Goal: Information Seeking & Learning: Learn about a topic

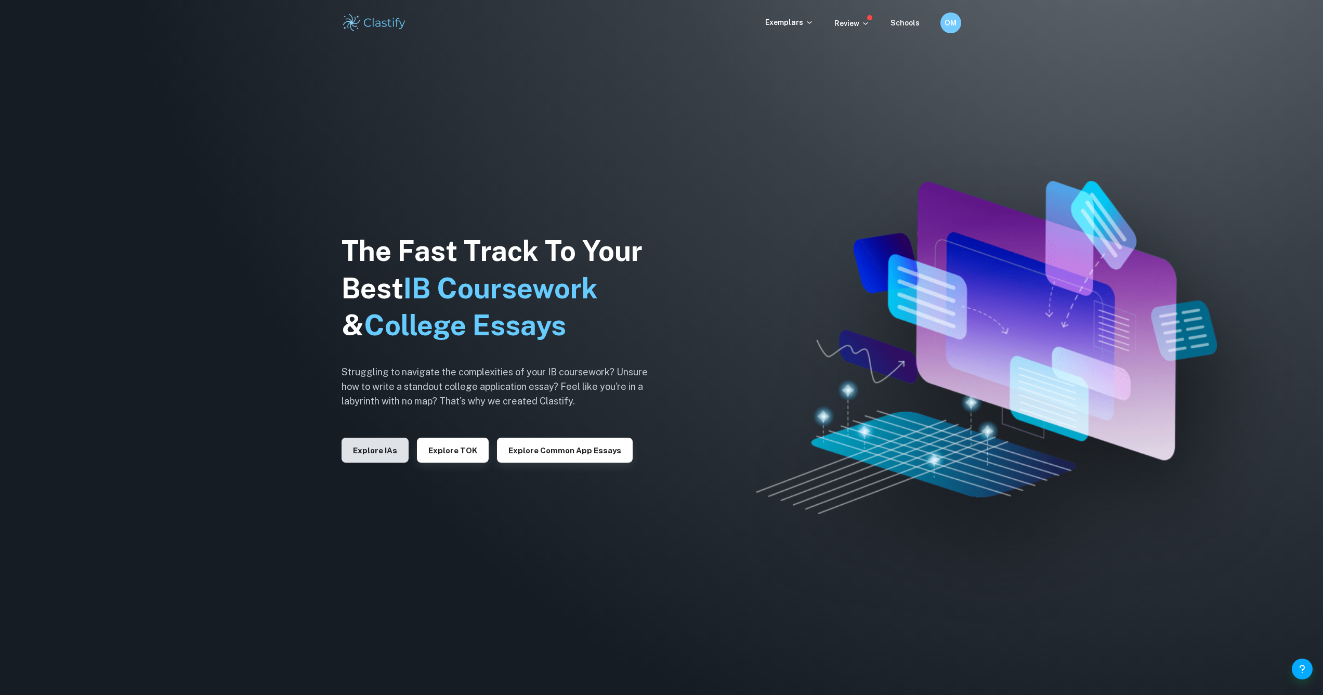
click at [389, 449] on button "Explore IAs" at bounding box center [375, 450] width 67 height 25
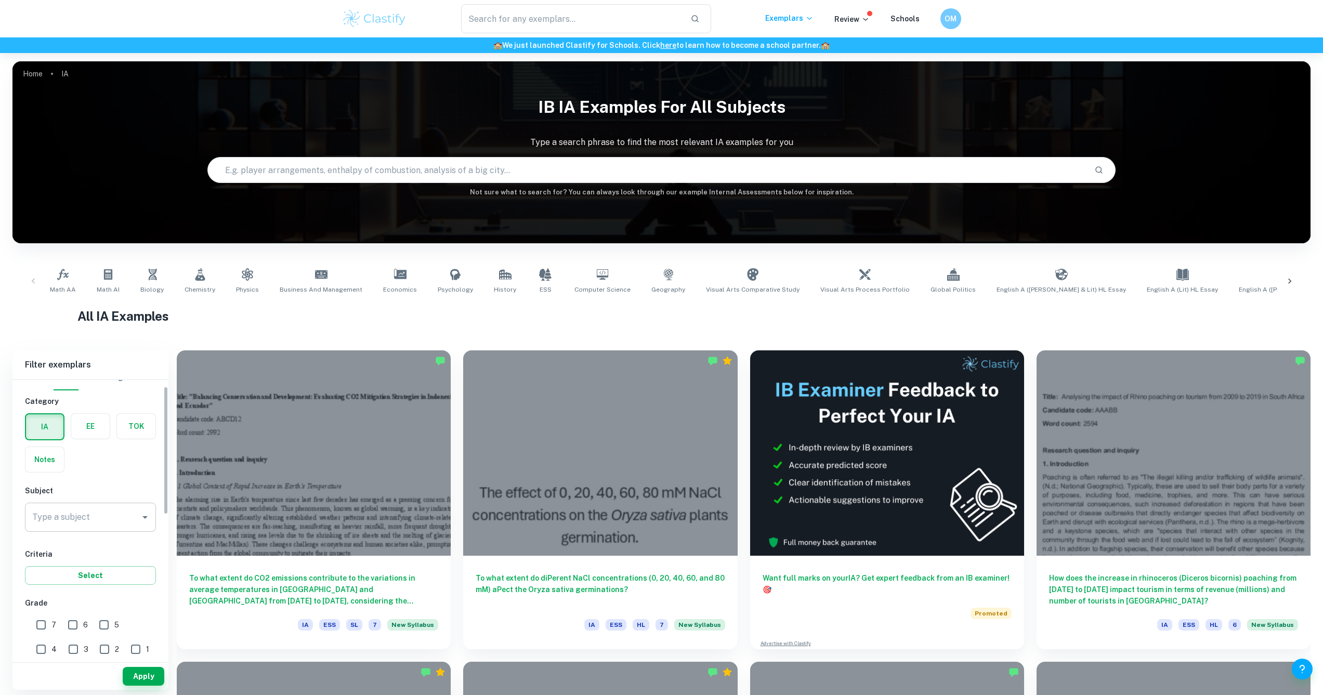
scroll to position [17, 0]
click at [36, 616] on input "7" at bounding box center [41, 622] width 21 height 21
checkbox input "true"
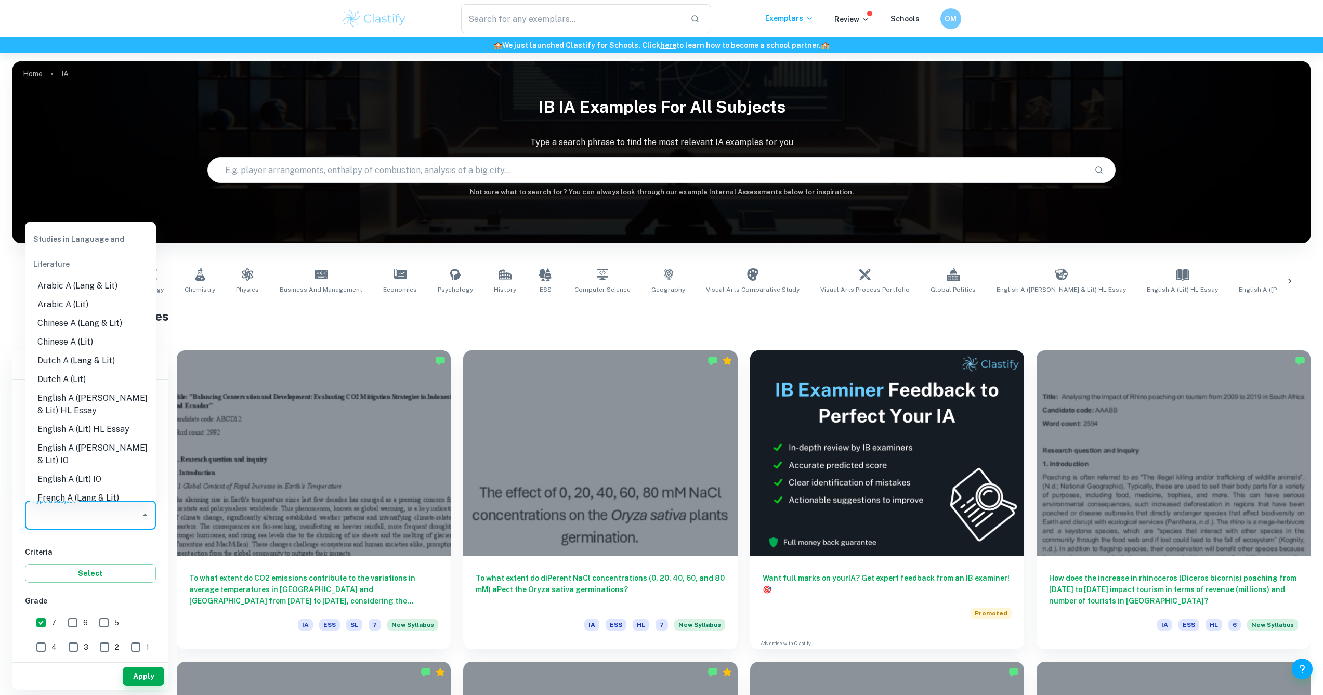
click at [74, 511] on div "Type a subject Type a subject" at bounding box center [90, 515] width 131 height 29
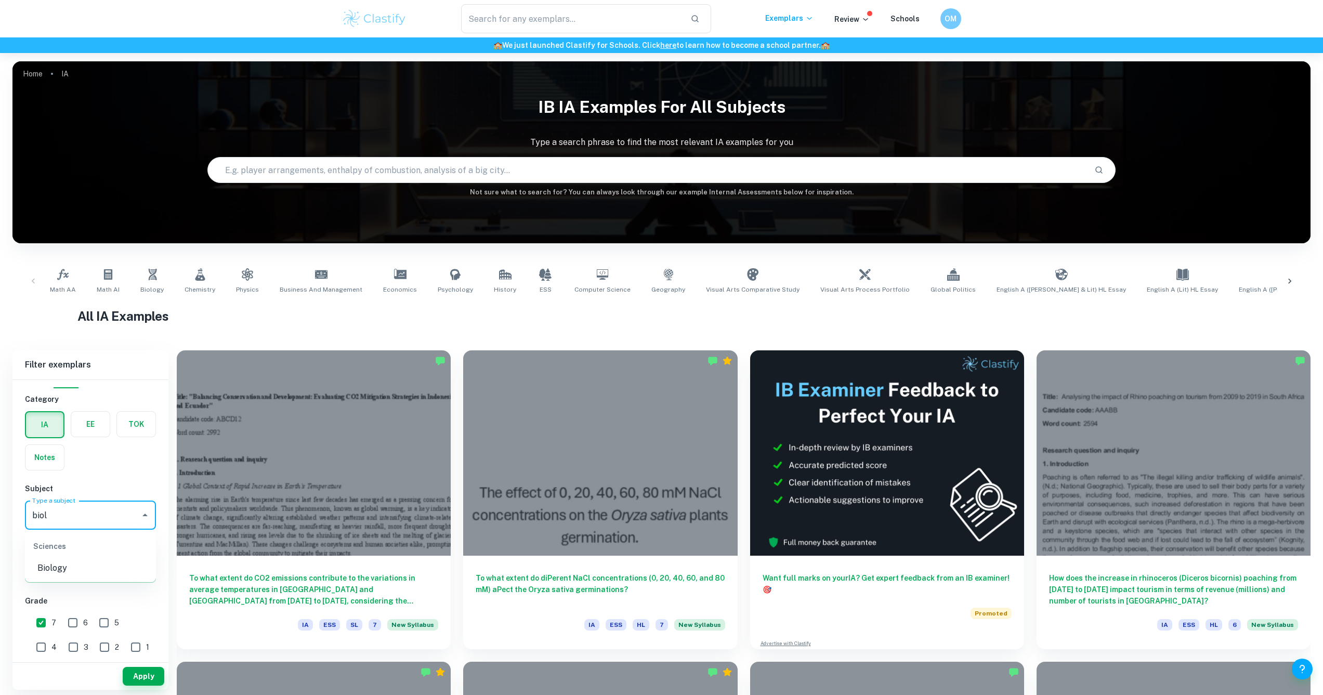
click at [55, 557] on div "Sciences" at bounding box center [90, 546] width 131 height 25
click at [52, 566] on li "Biology" at bounding box center [90, 568] width 131 height 19
type input "Biology"
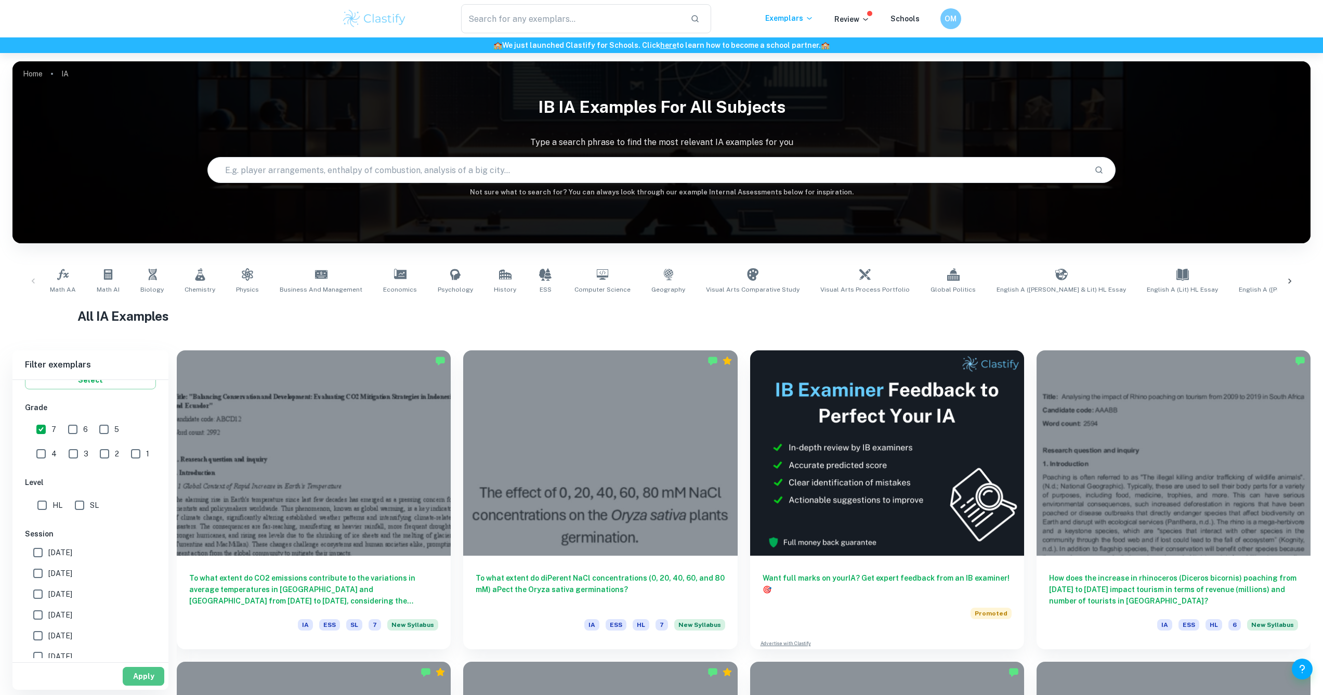
click at [136, 671] on button "Apply" at bounding box center [144, 676] width 42 height 19
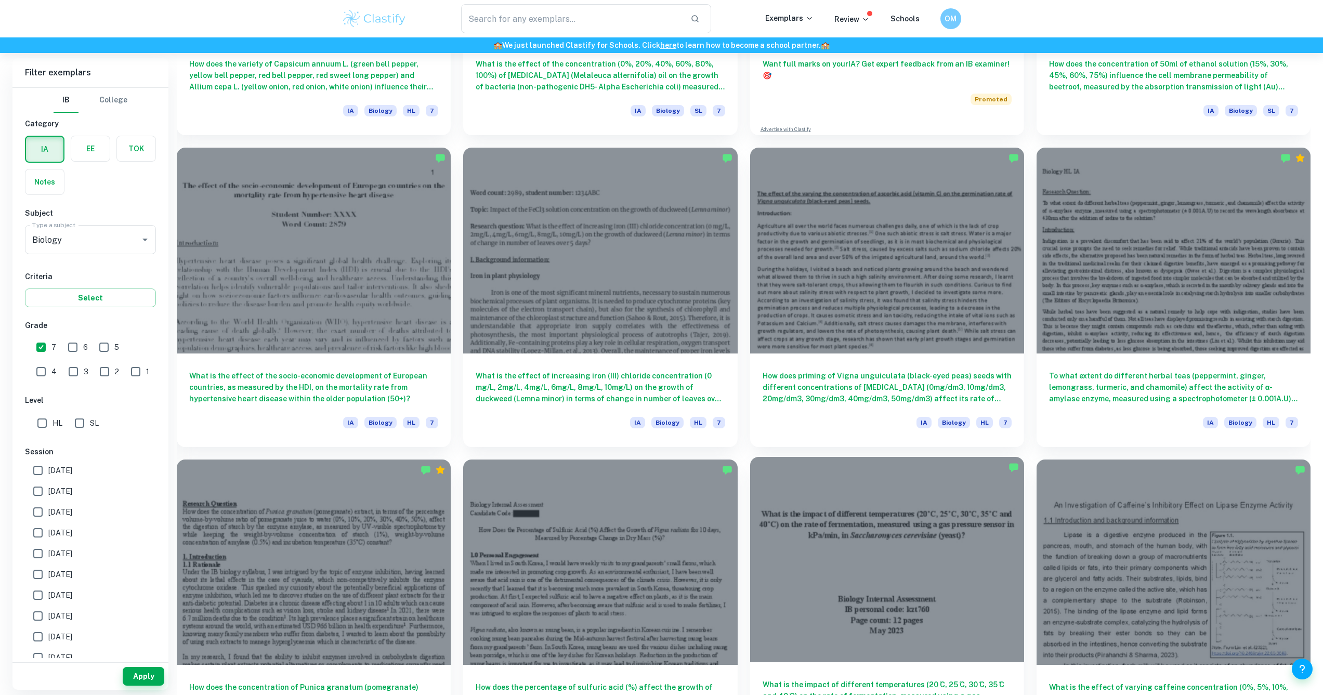
scroll to position [529, 0]
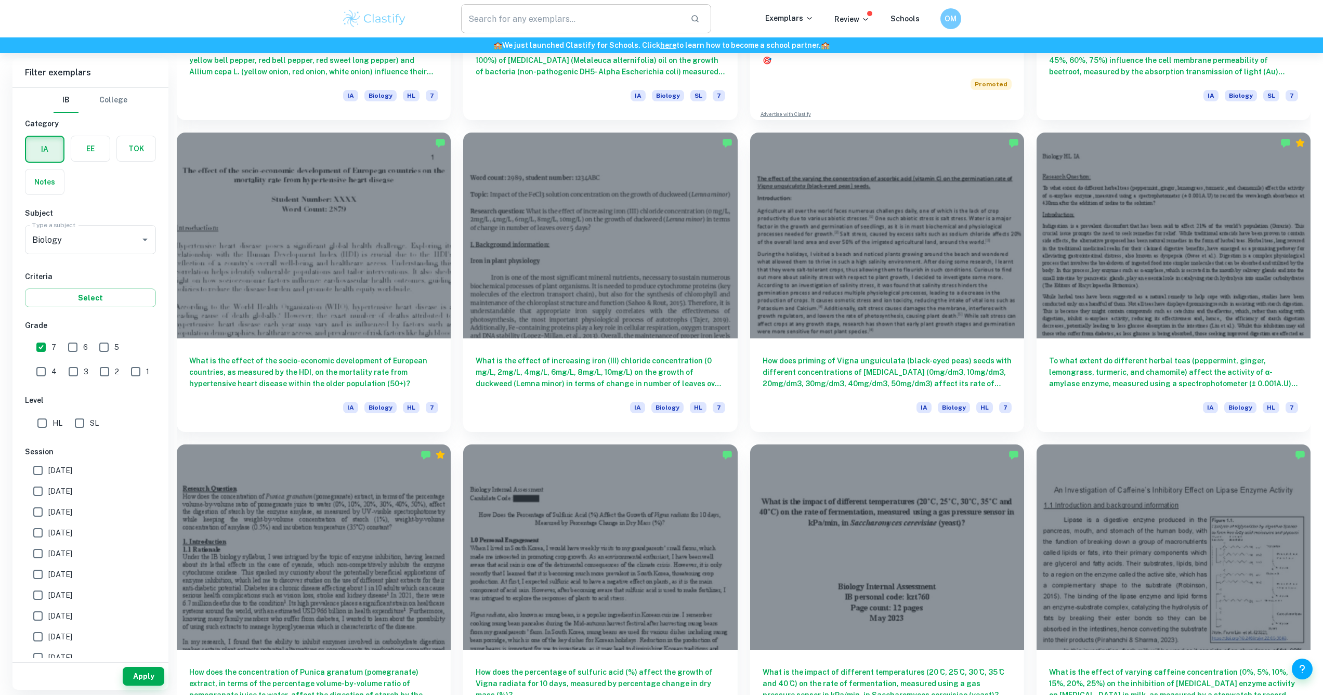
click at [550, 20] on input "text" at bounding box center [571, 18] width 221 height 29
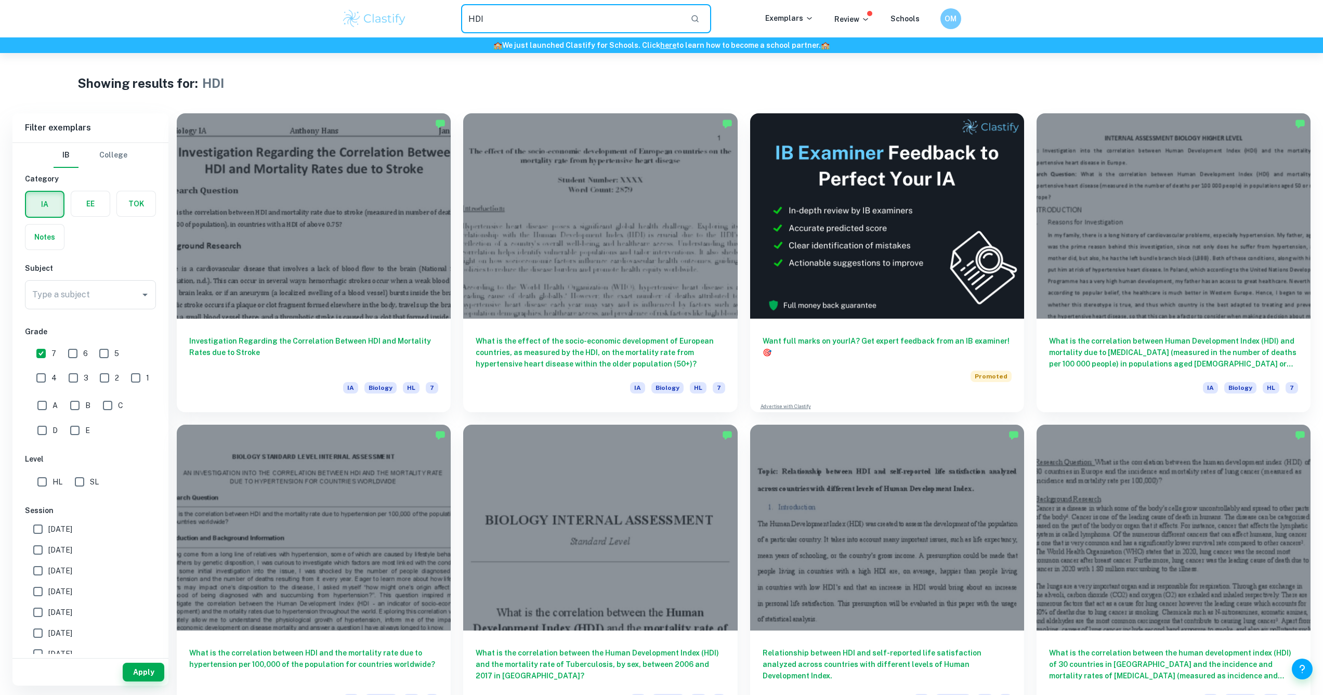
click at [511, 19] on input "HDI" at bounding box center [571, 18] width 221 height 29
click at [511, 20] on input "HDI" at bounding box center [571, 18] width 221 height 29
type input "[MEDICAL_DATA]"
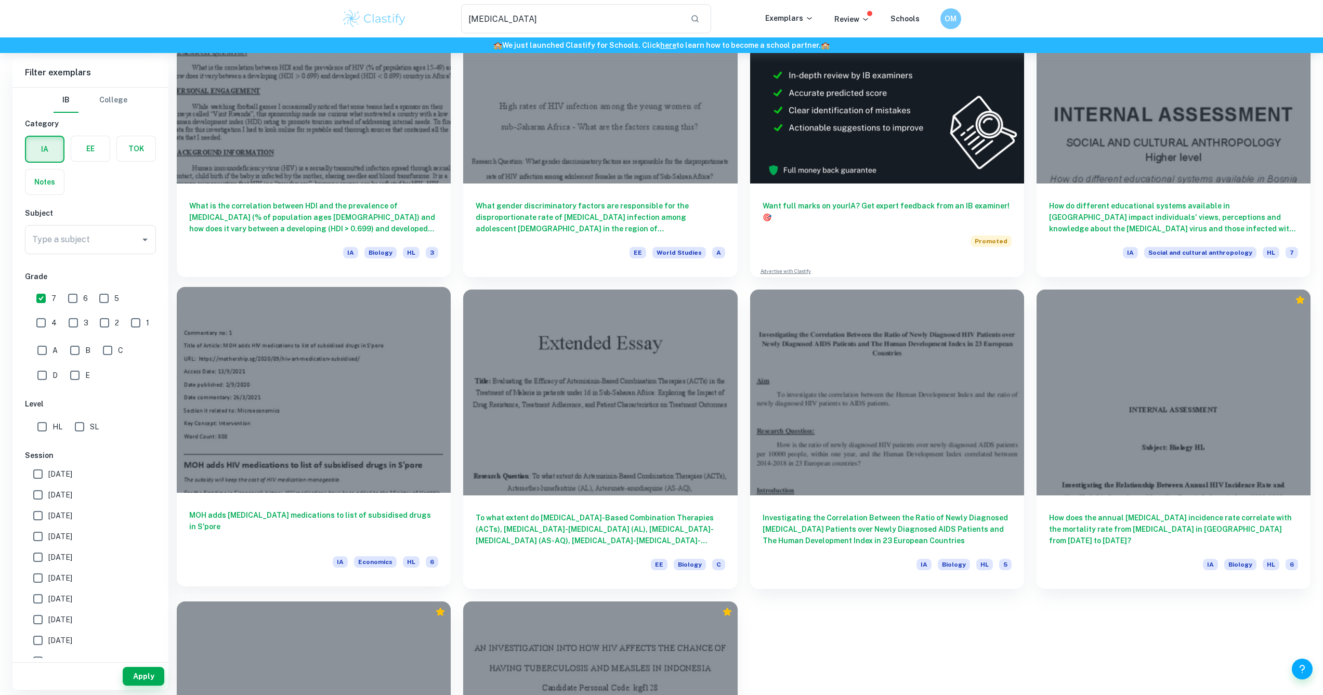
scroll to position [62, 0]
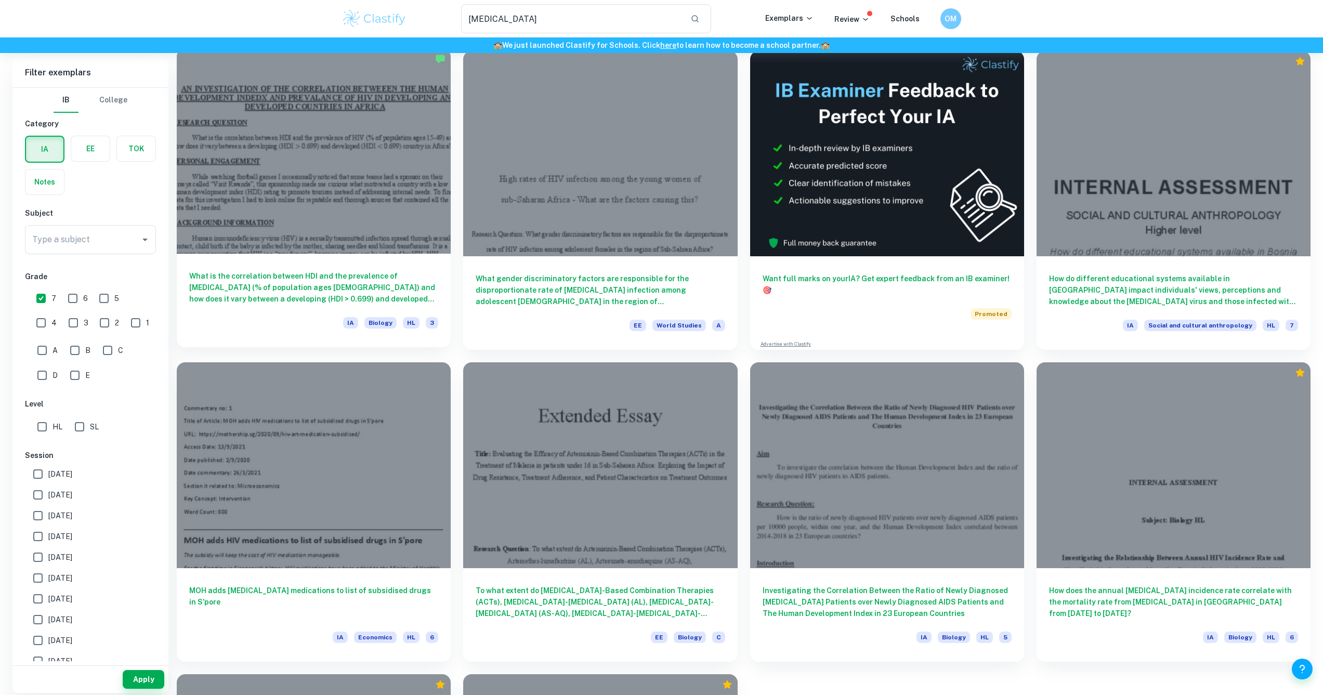
click at [310, 295] on h6 "What is the correlation between HDI and the prevalence of [MEDICAL_DATA] (% of …" at bounding box center [313, 287] width 249 height 34
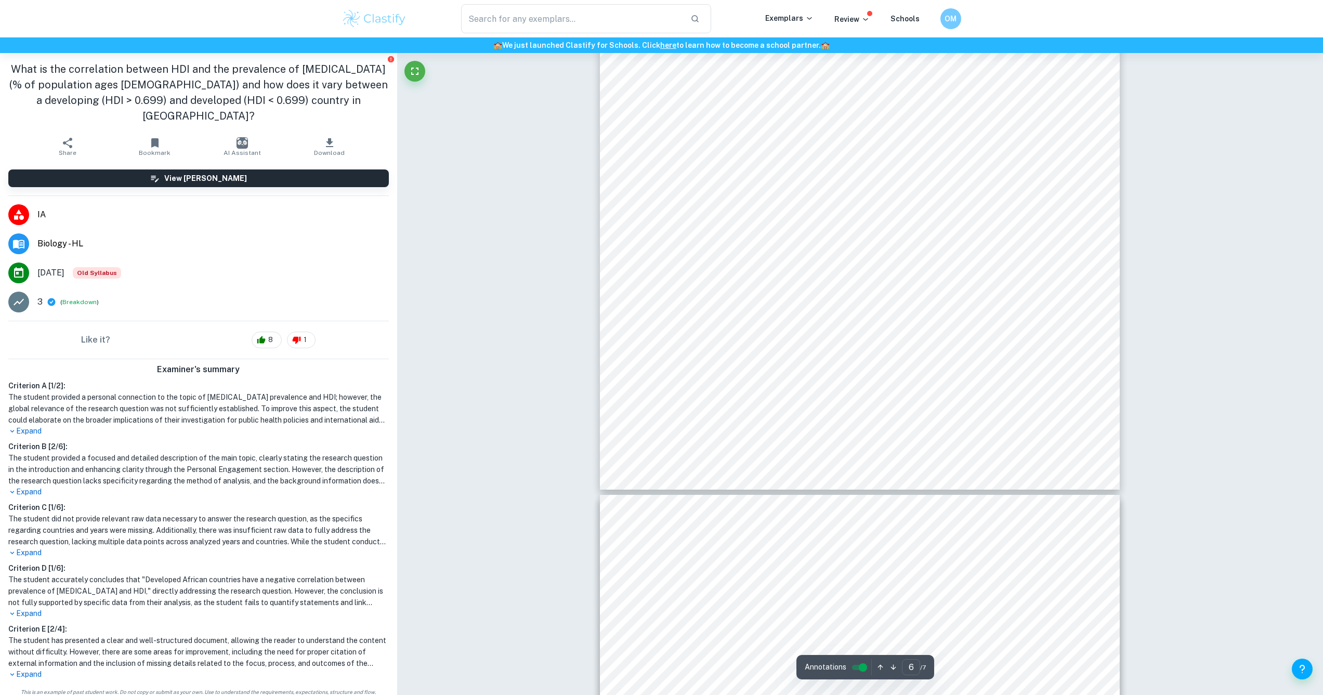
scroll to position [4057, 0]
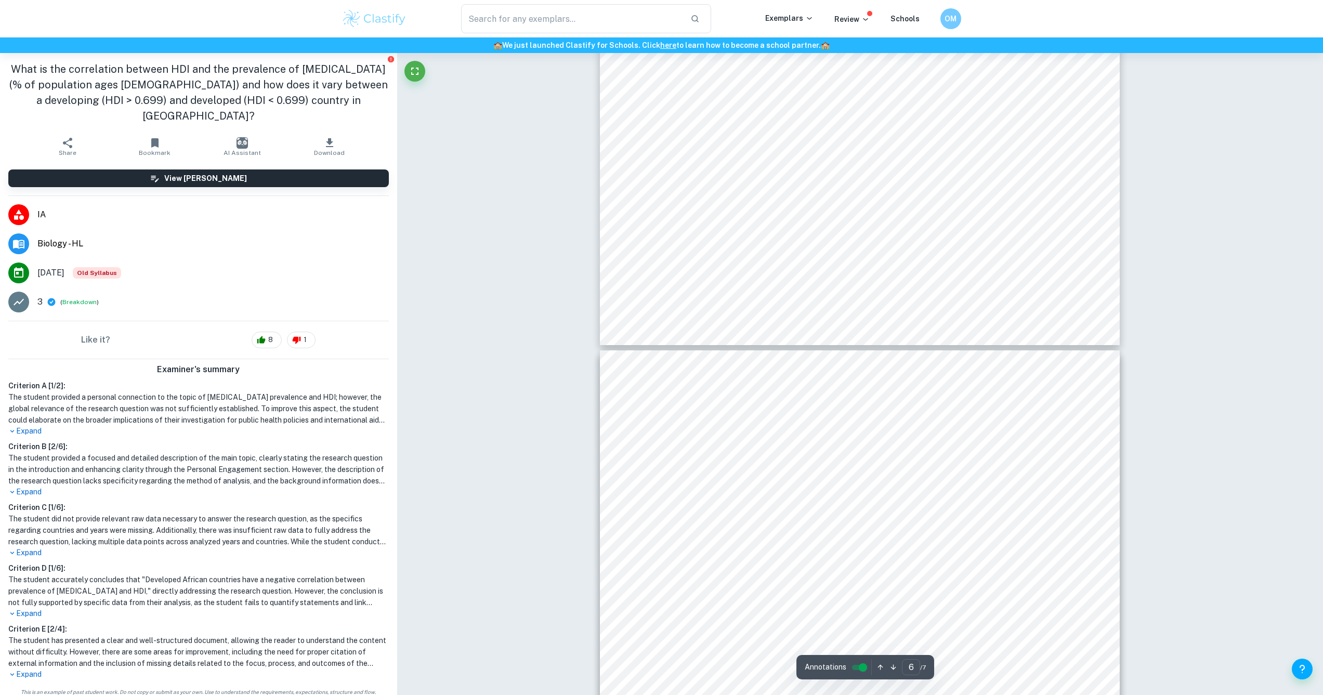
type input "7"
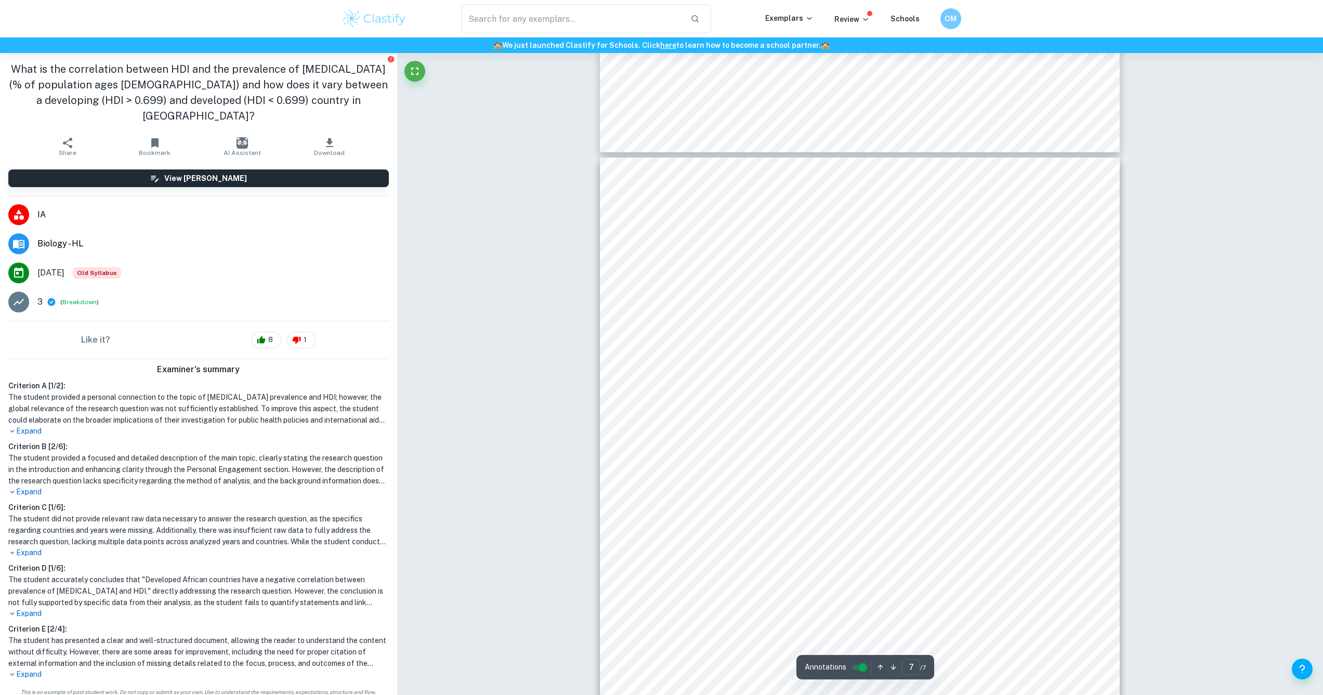
scroll to position [4131, 0]
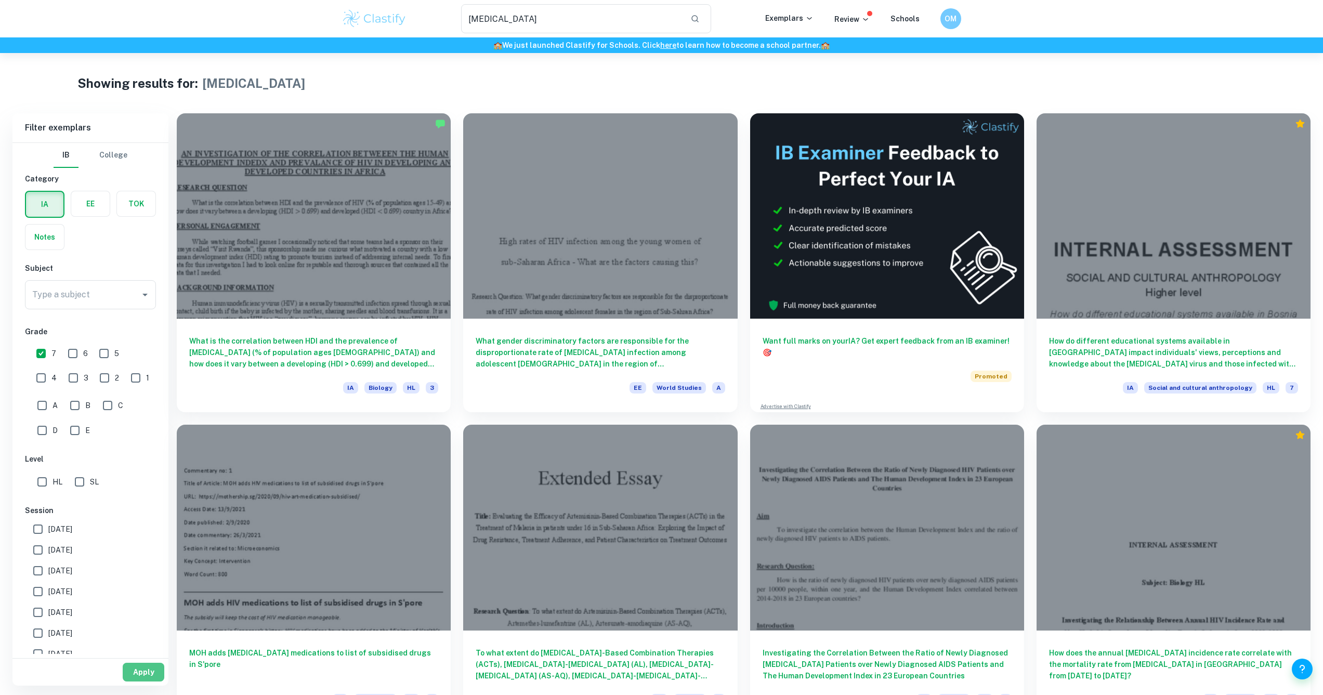
click at [140, 678] on button "Apply" at bounding box center [144, 672] width 42 height 19
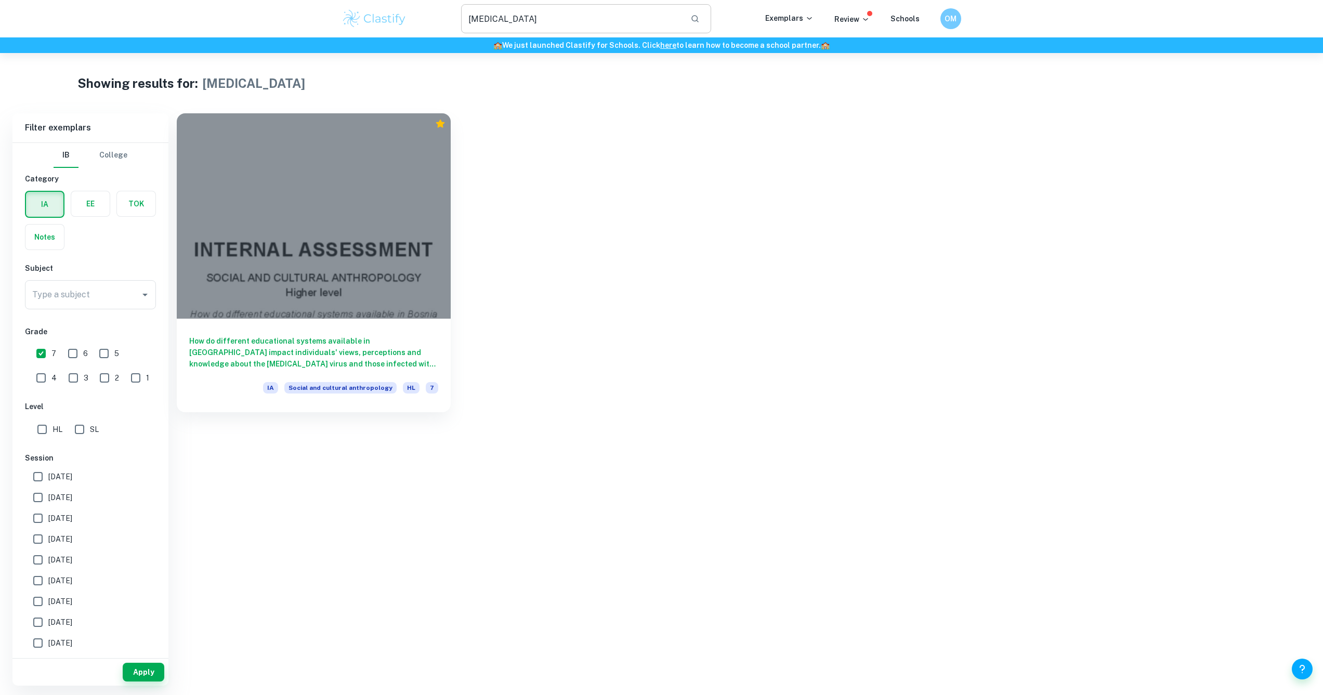
click at [482, 17] on input "[MEDICAL_DATA]" at bounding box center [571, 18] width 221 height 29
type input "HDI"
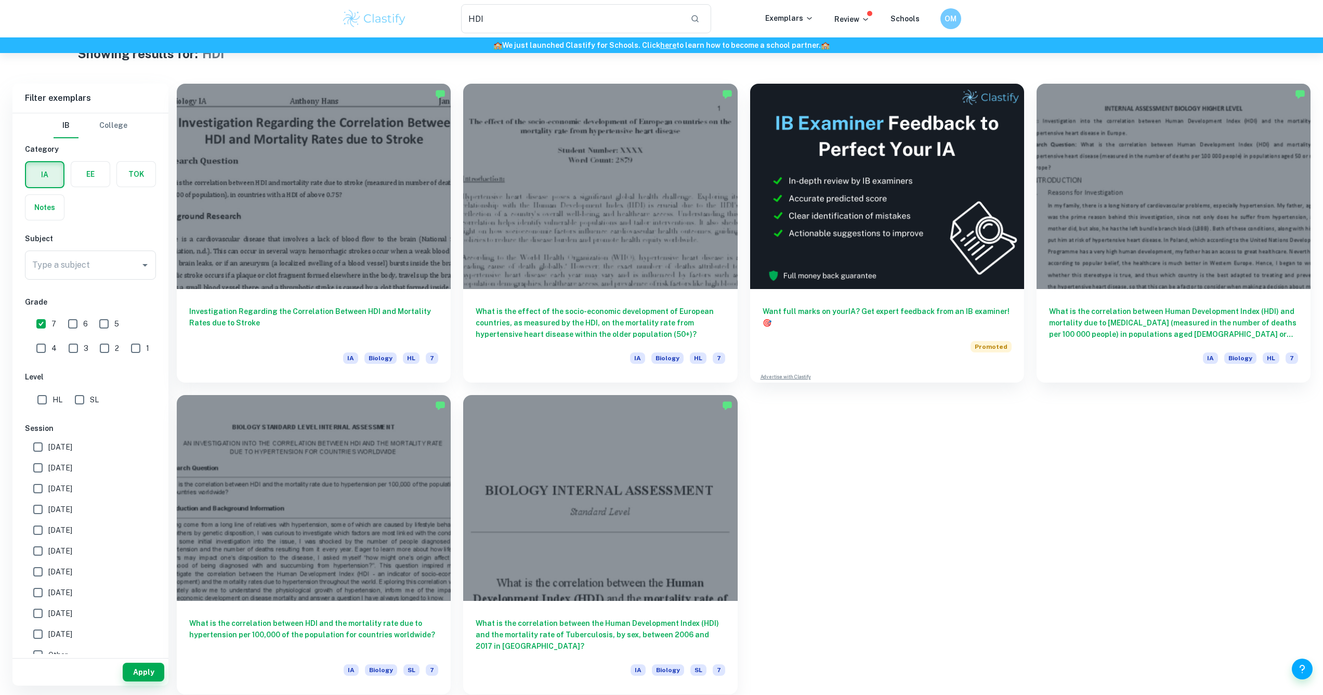
scroll to position [53, 0]
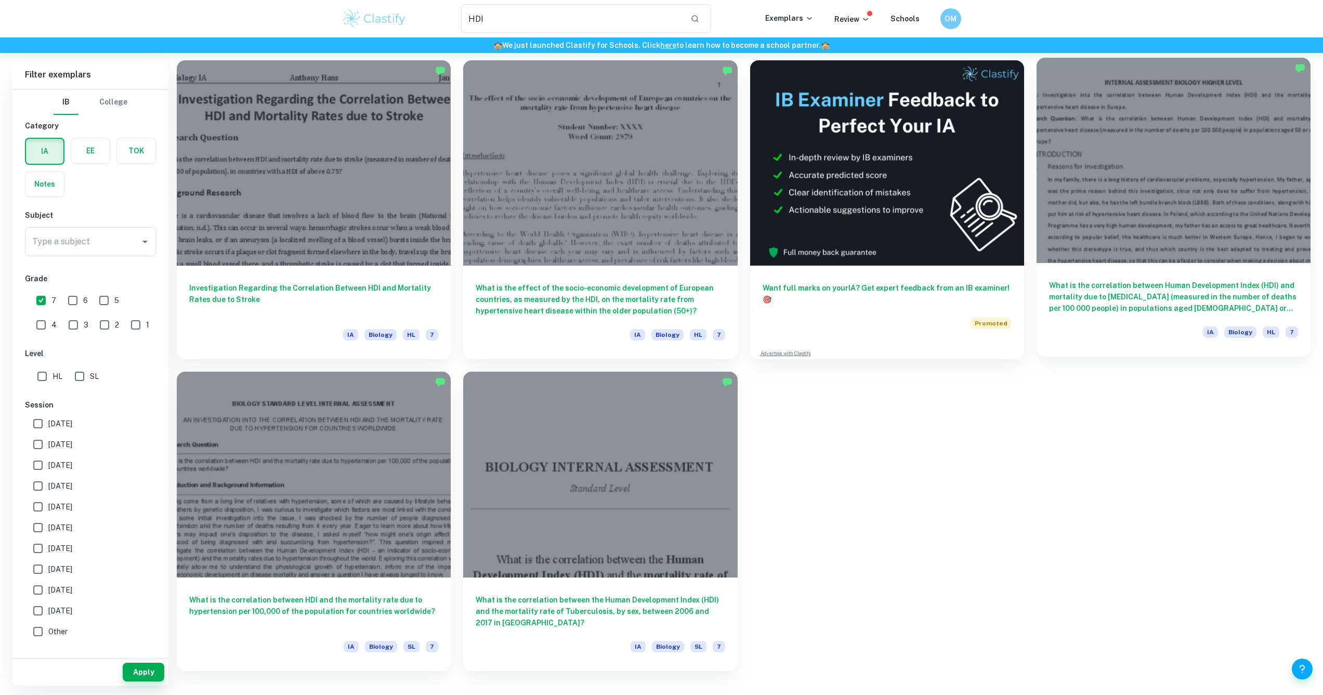
click at [1218, 280] on div "What is the correlation between Human Development Index (HDI) and mortality due…" at bounding box center [1174, 310] width 274 height 94
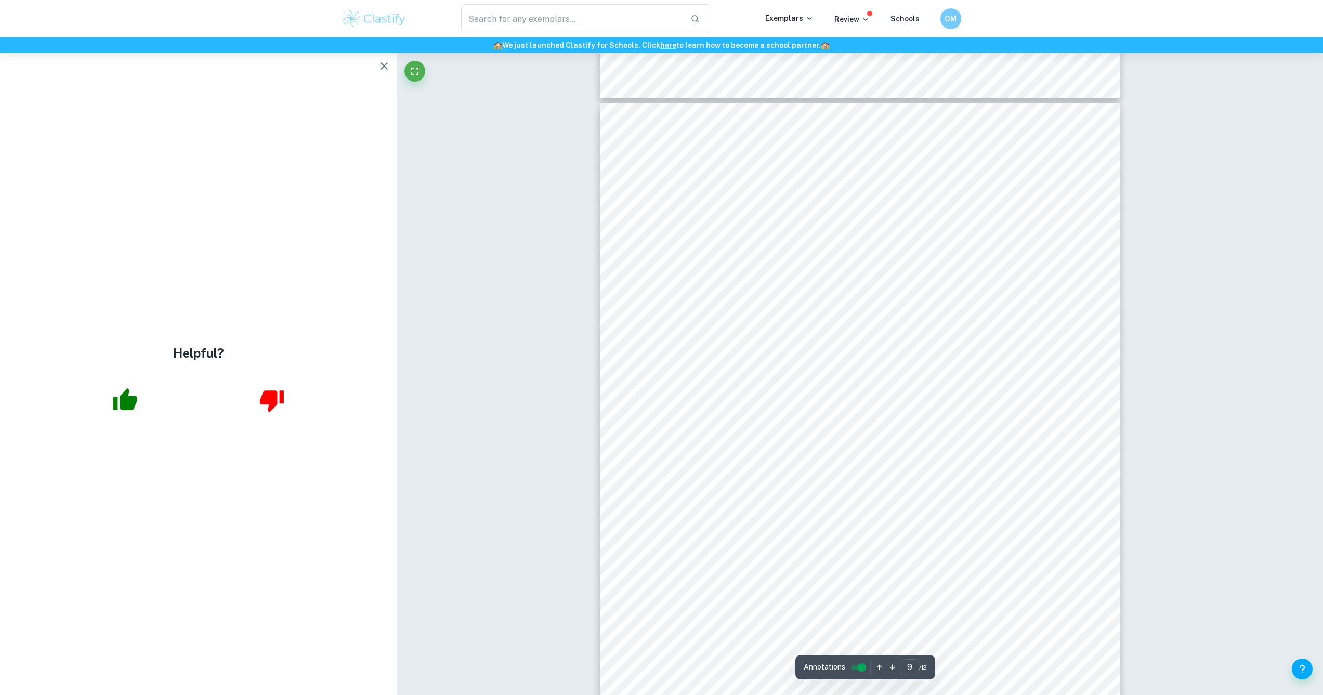
scroll to position [6020, 0]
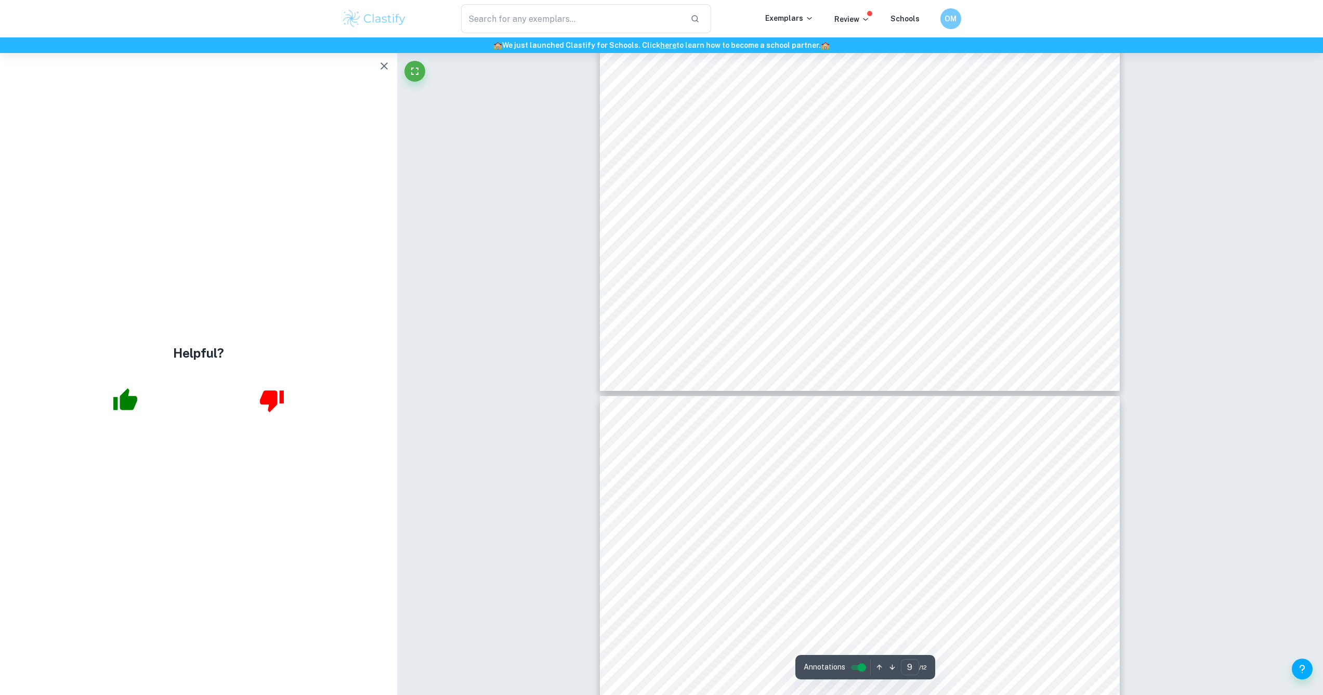
type input "10"
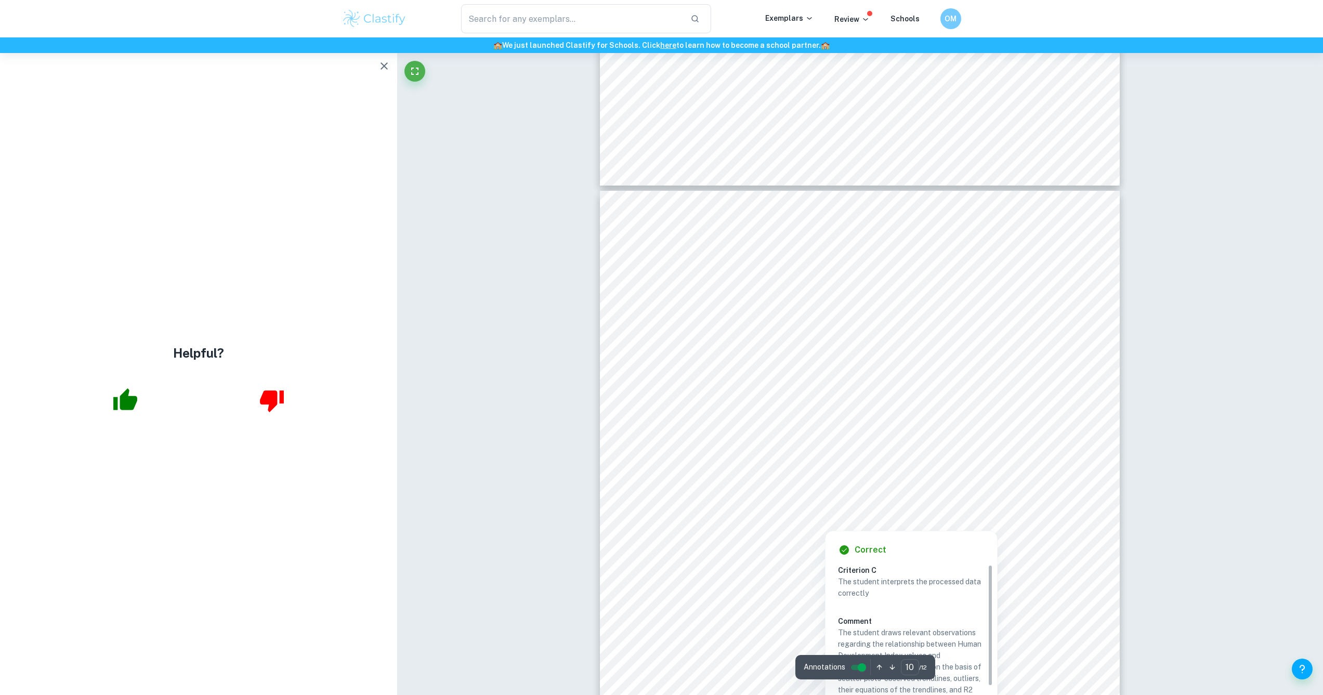
scroll to position [6827, 0]
